Goal: Transaction & Acquisition: Obtain resource

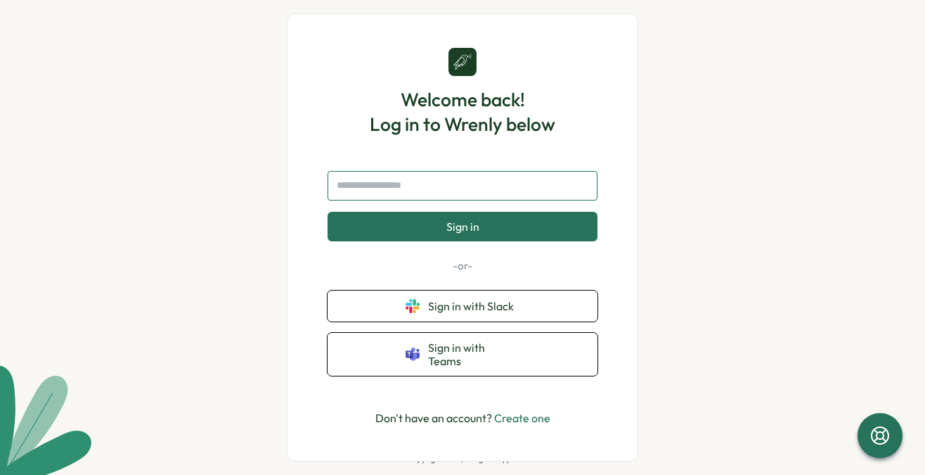
click at [444, 195] on input "text" at bounding box center [463, 186] width 270 height 30
type input "**********"
click at [328, 212] on button "Sign in" at bounding box center [463, 227] width 270 height 30
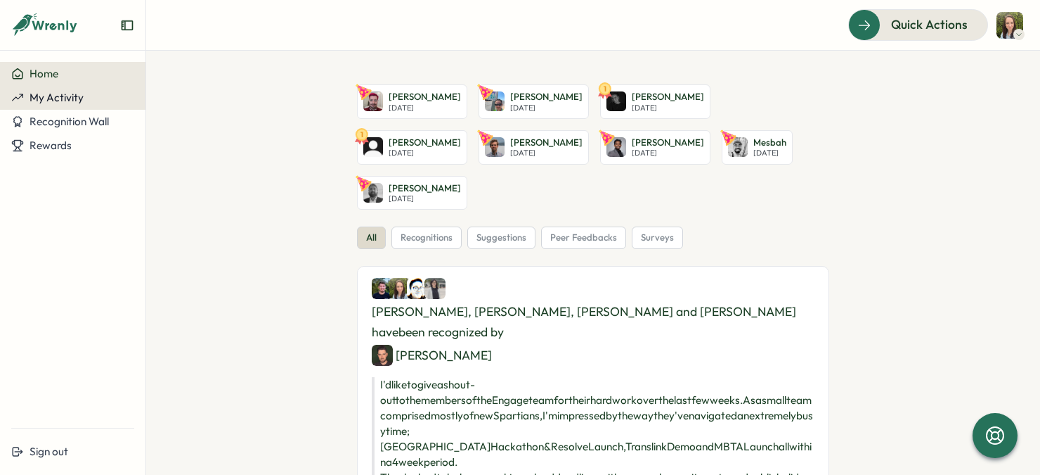
click at [86, 103] on div "My Activity" at bounding box center [72, 97] width 123 height 13
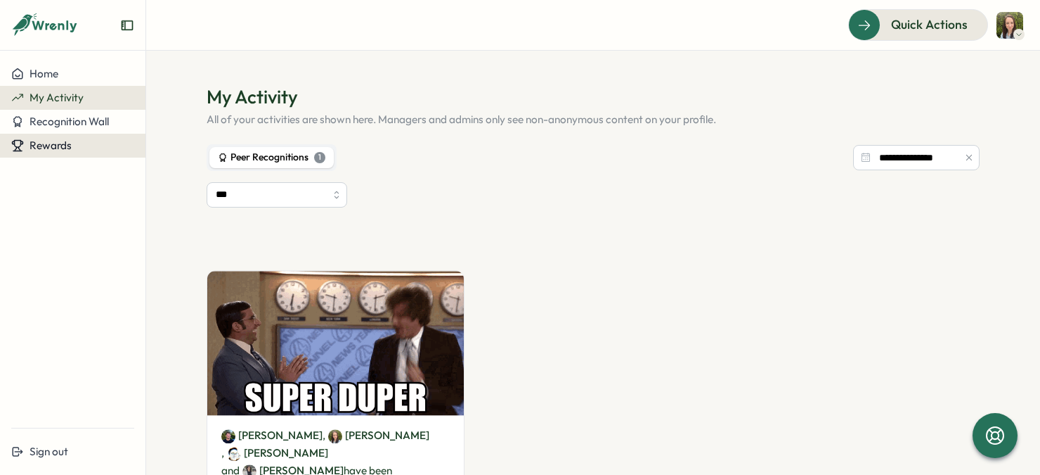
click at [59, 143] on span "Rewards" at bounding box center [51, 144] width 42 height 13
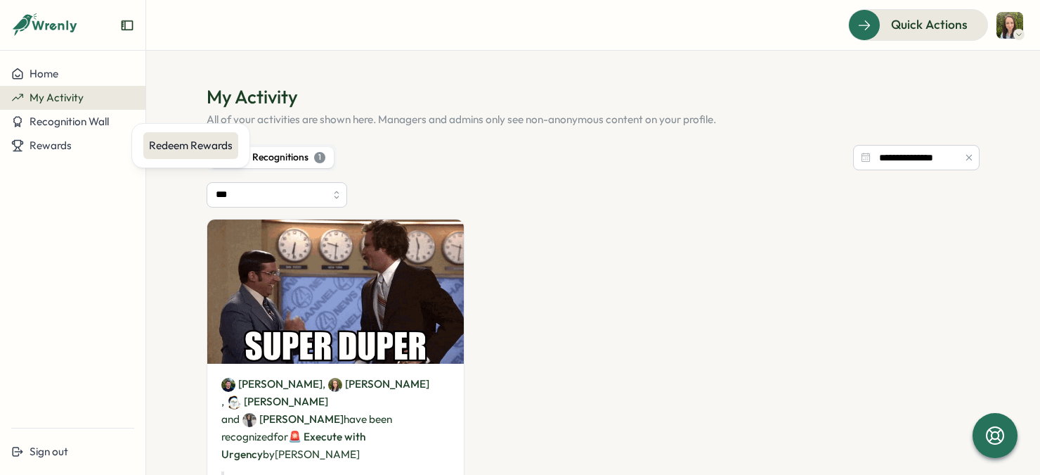
click at [176, 150] on div "Redeem Rewards" at bounding box center [191, 145] width 84 height 15
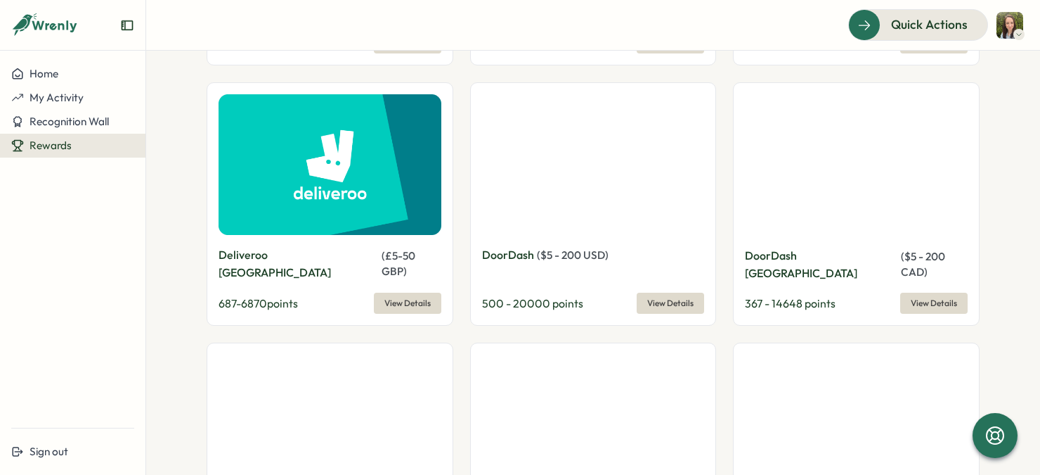
scroll to position [2218, 0]
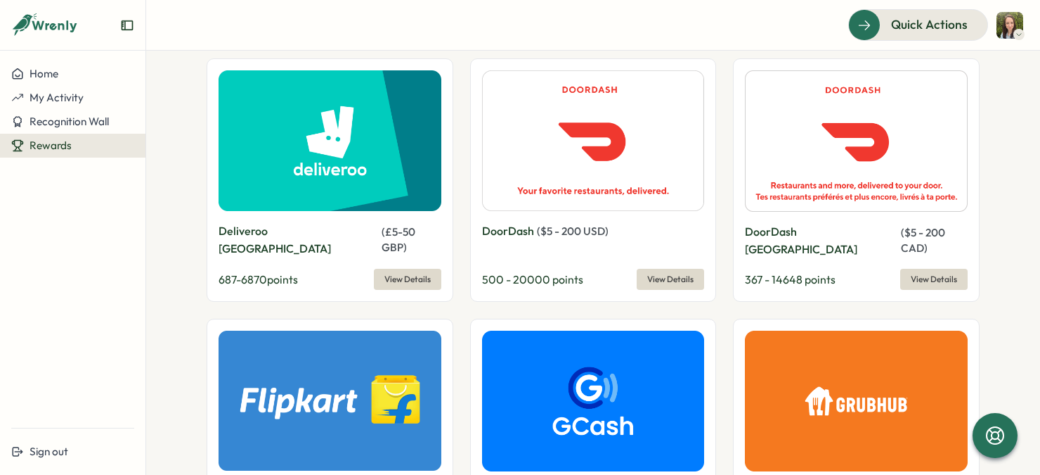
click at [684, 269] on span "View Details" at bounding box center [670, 279] width 46 height 20
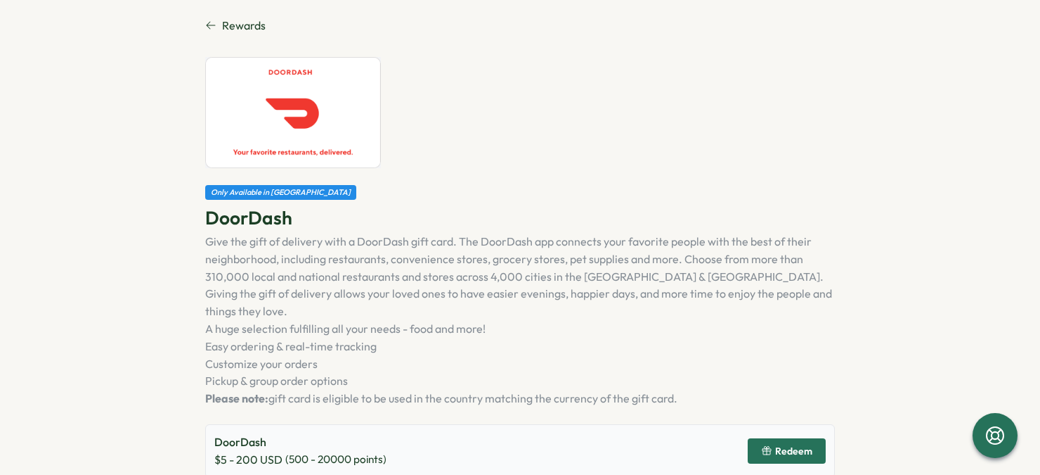
scroll to position [2, 0]
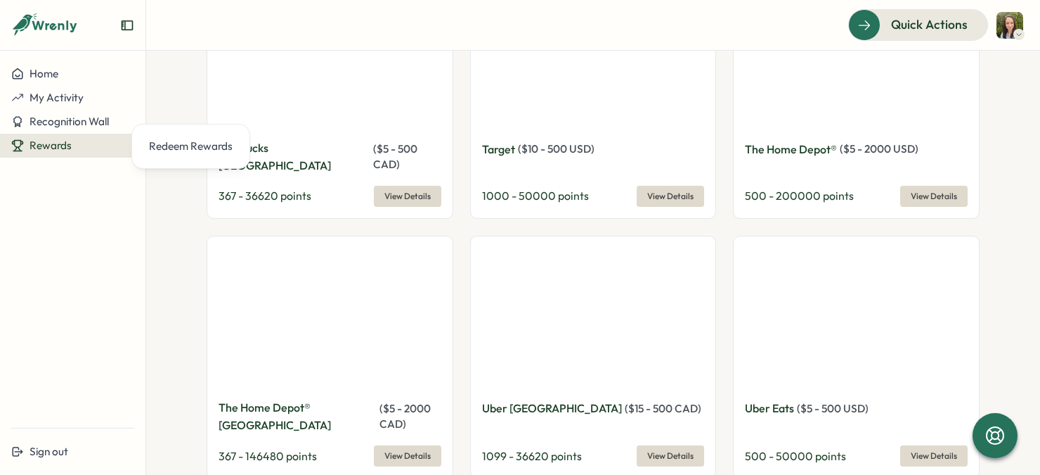
scroll to position [3599, 0]
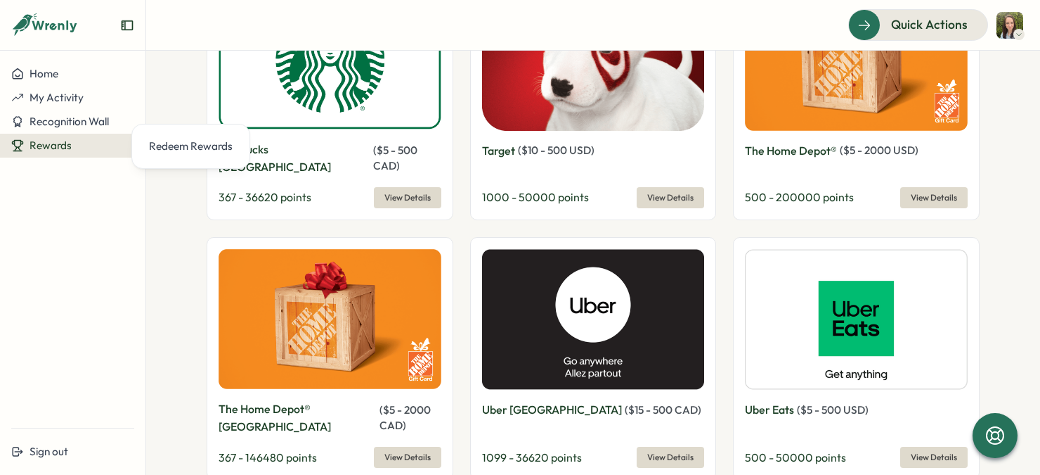
click at [689, 447] on span "View Details" at bounding box center [670, 457] width 46 height 20
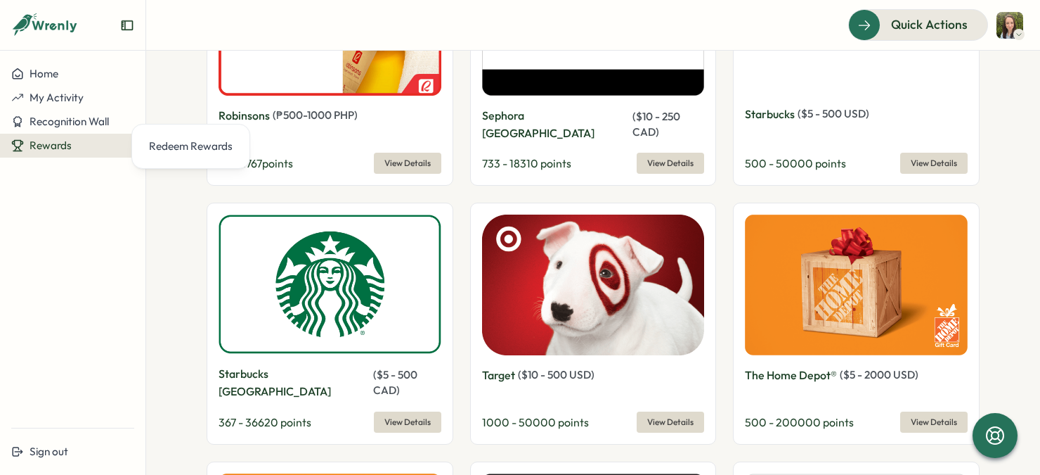
scroll to position [3382, 0]
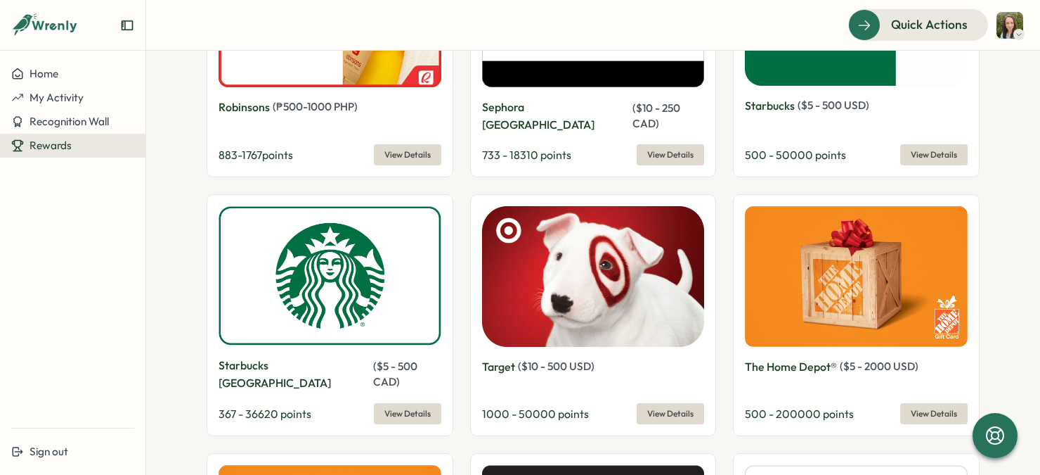
click at [176, 218] on section "Redeem your Wrenly points! 6000 Wrenly points View Redemptions Reward Points Hi…" at bounding box center [593, 263] width 894 height 424
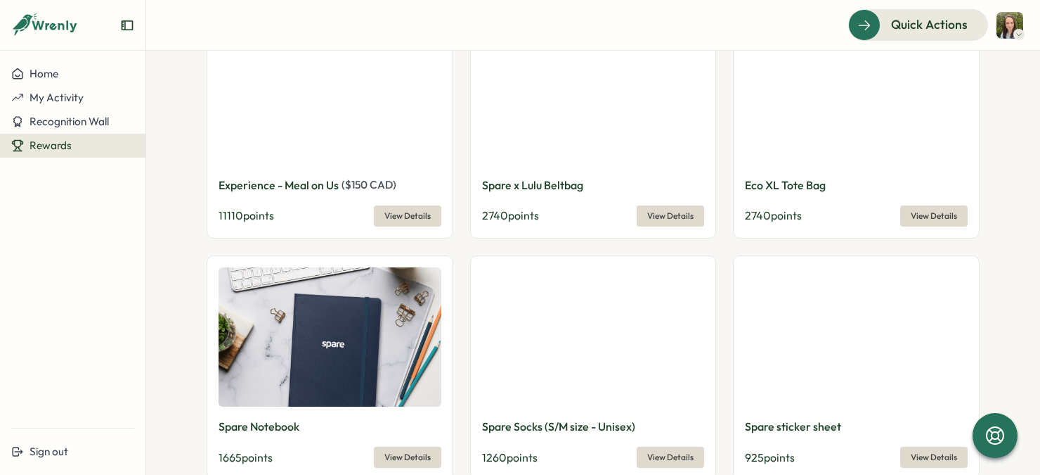
scroll to position [0, 0]
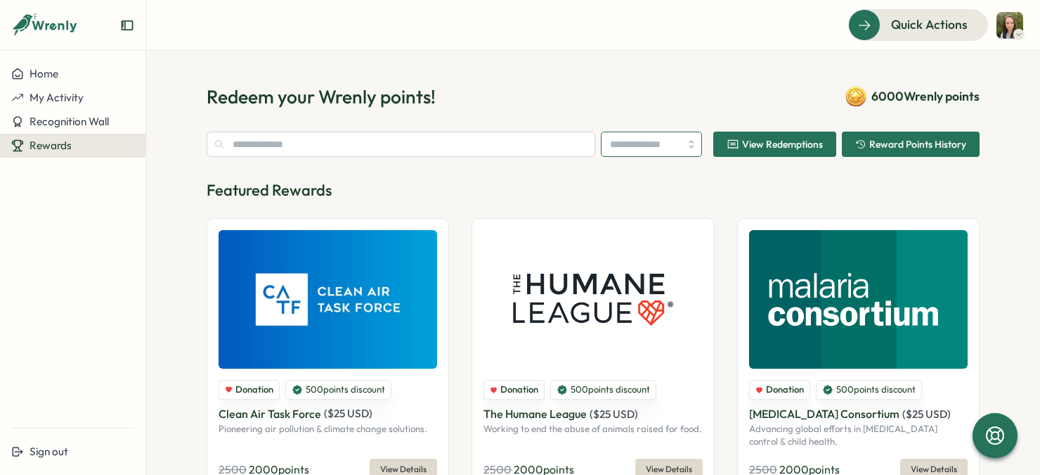
click at [637, 131] on input "search" at bounding box center [651, 143] width 101 height 25
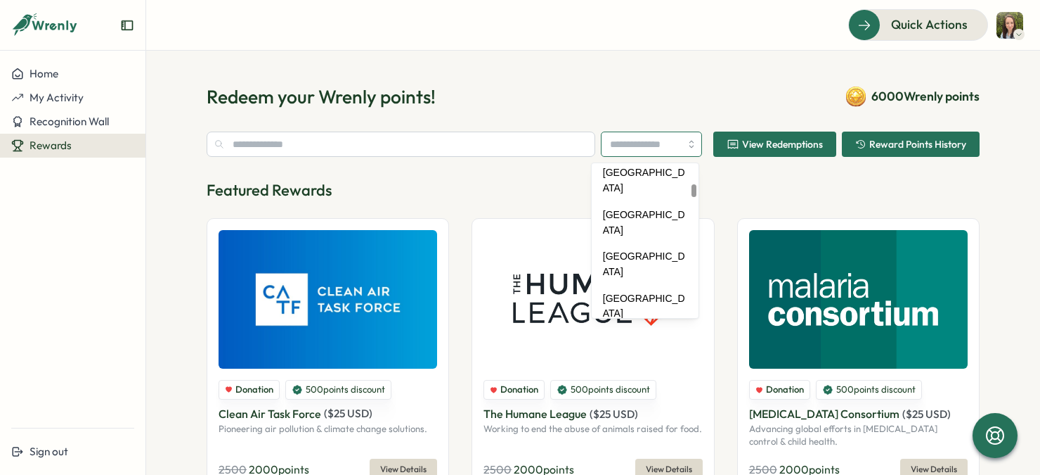
scroll to position [946, 0]
type input "******"
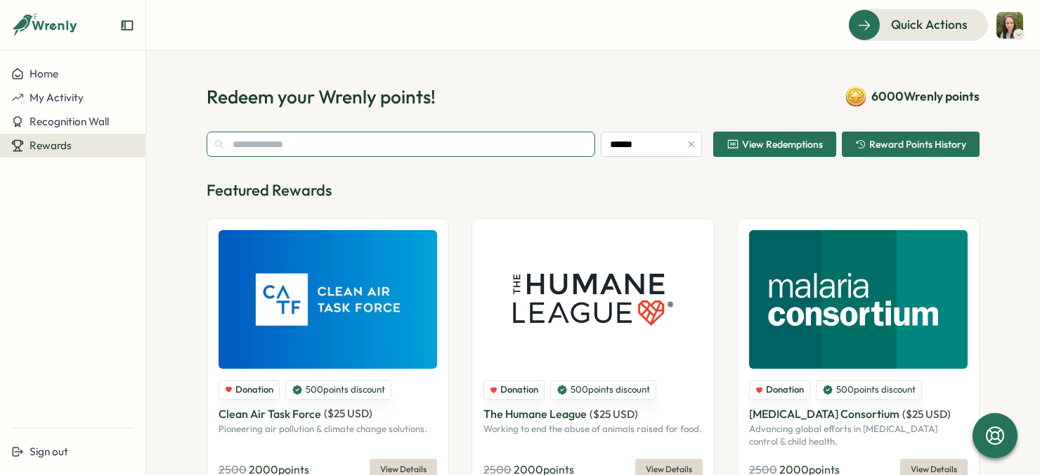
click at [531, 138] on input "text" at bounding box center [401, 143] width 389 height 25
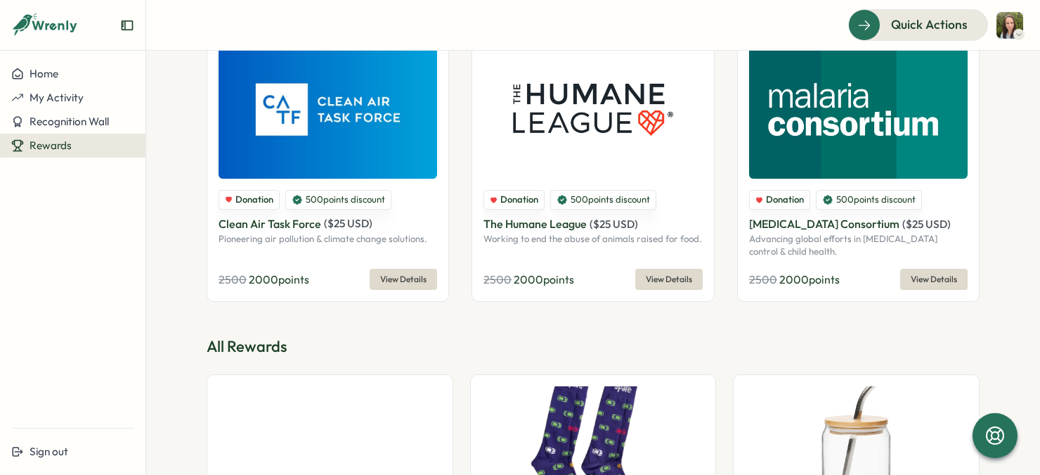
scroll to position [0, 0]
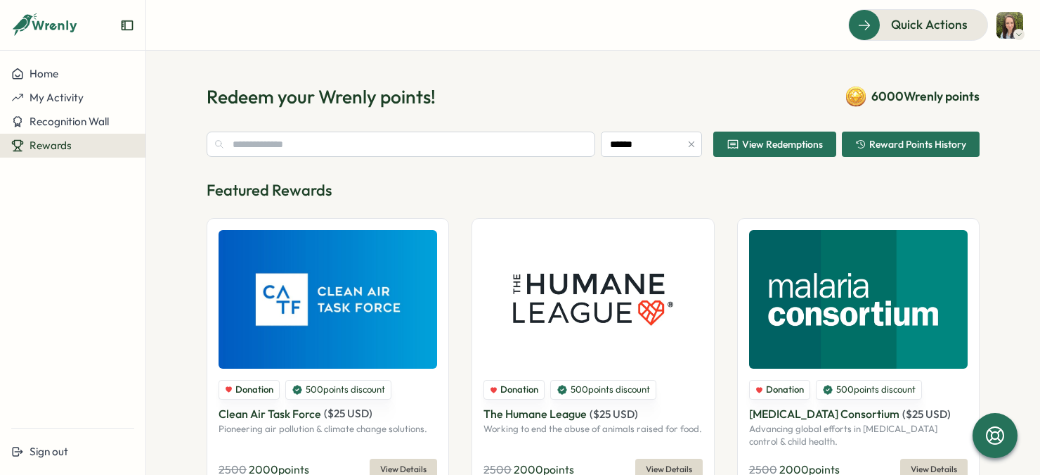
click at [347, 148] on input "text" at bounding box center [401, 143] width 389 height 25
click at [620, 146] on input "******" at bounding box center [651, 143] width 101 height 25
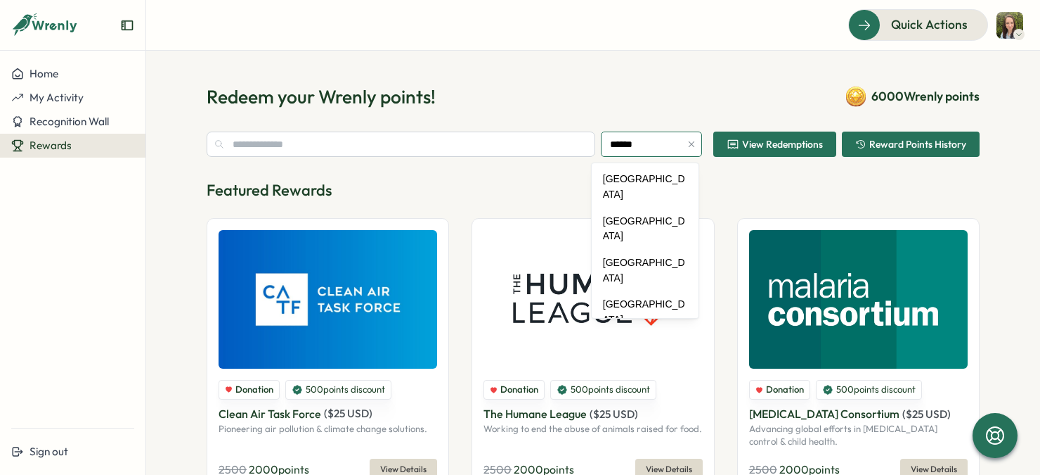
scroll to position [893, 0]
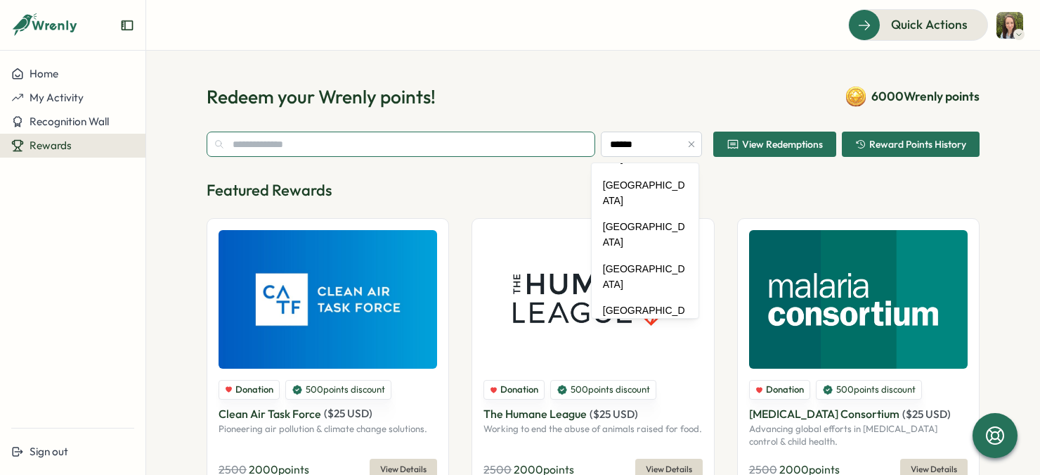
click at [534, 146] on input "text" at bounding box center [401, 143] width 389 height 25
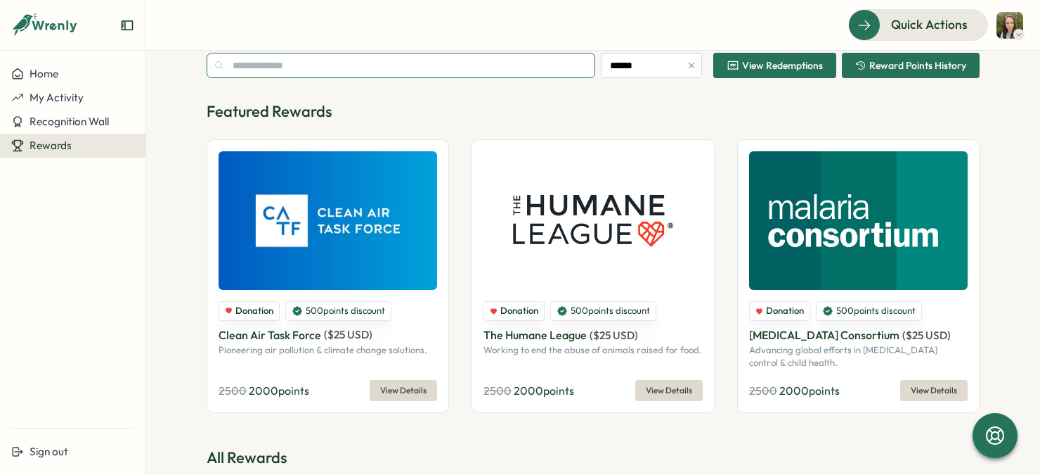
scroll to position [78, 0]
